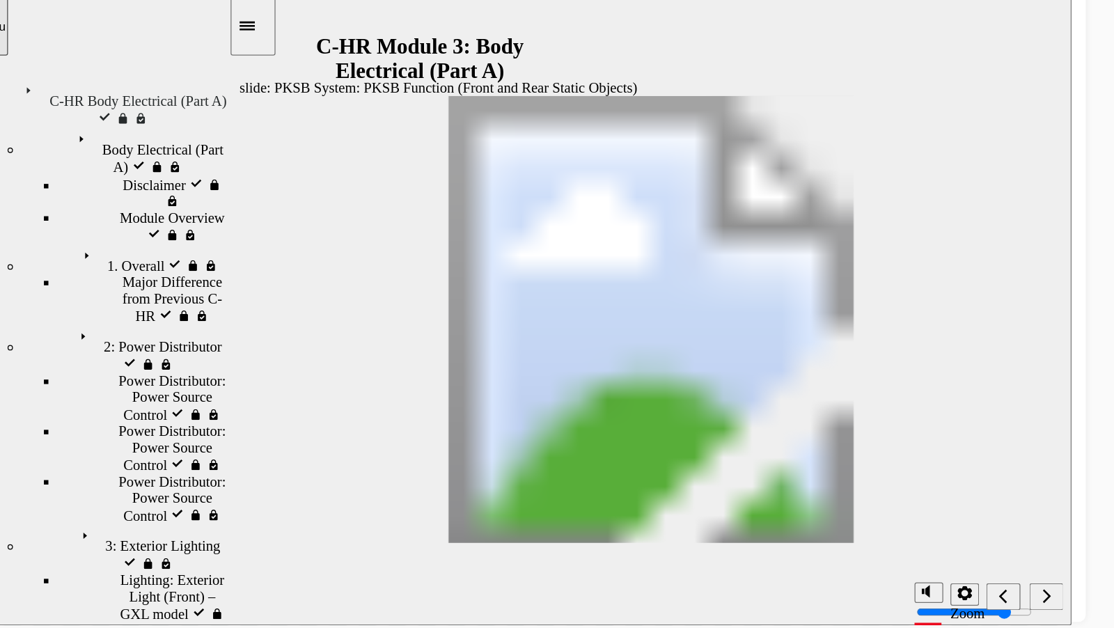
scroll to position [502, 0]
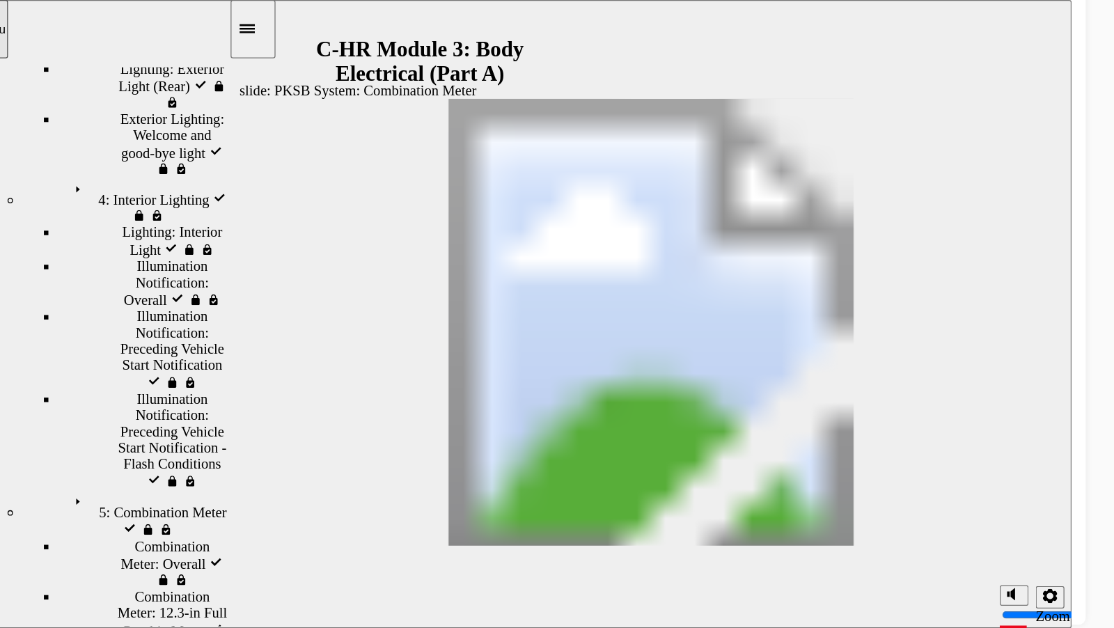
scroll to position [155, 0]
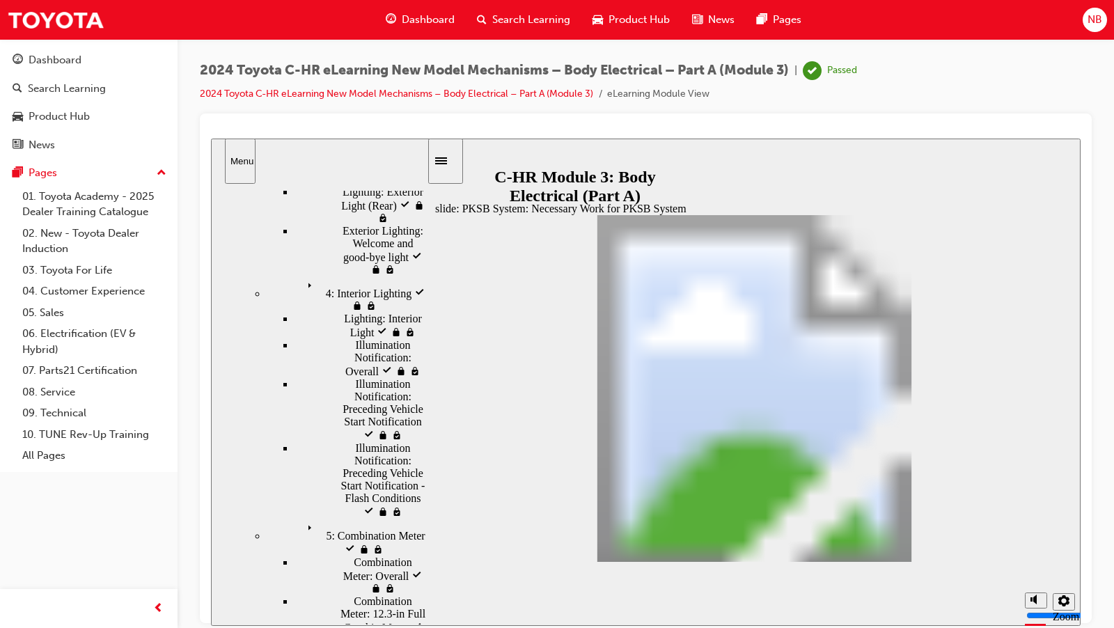
scroll to position [0, 0]
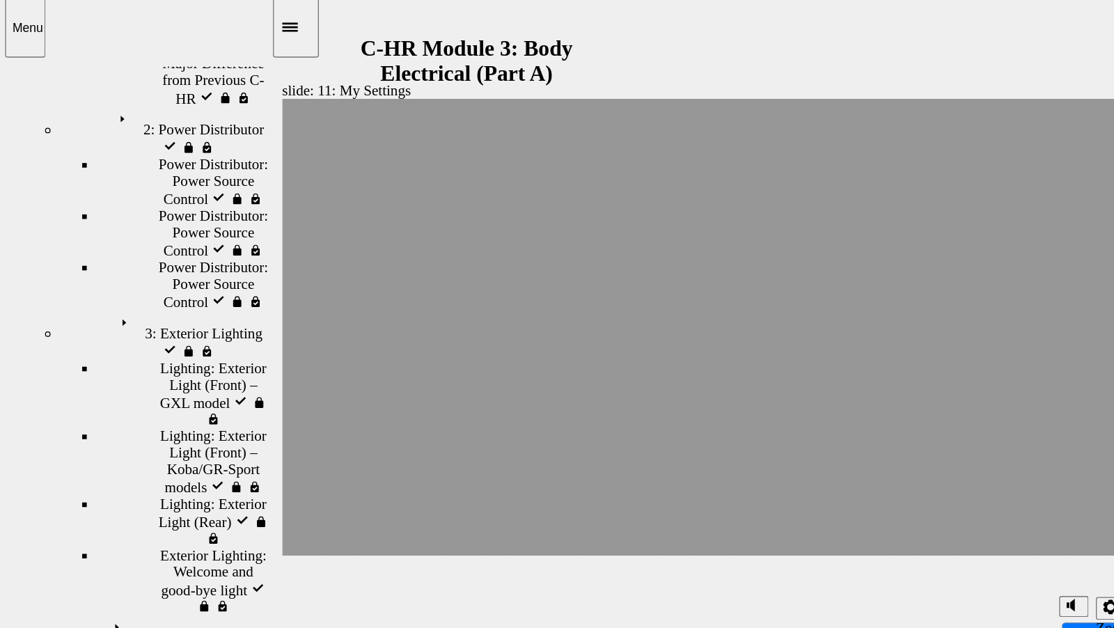
scroll to position [297, 0]
